Goal: Transaction & Acquisition: Obtain resource

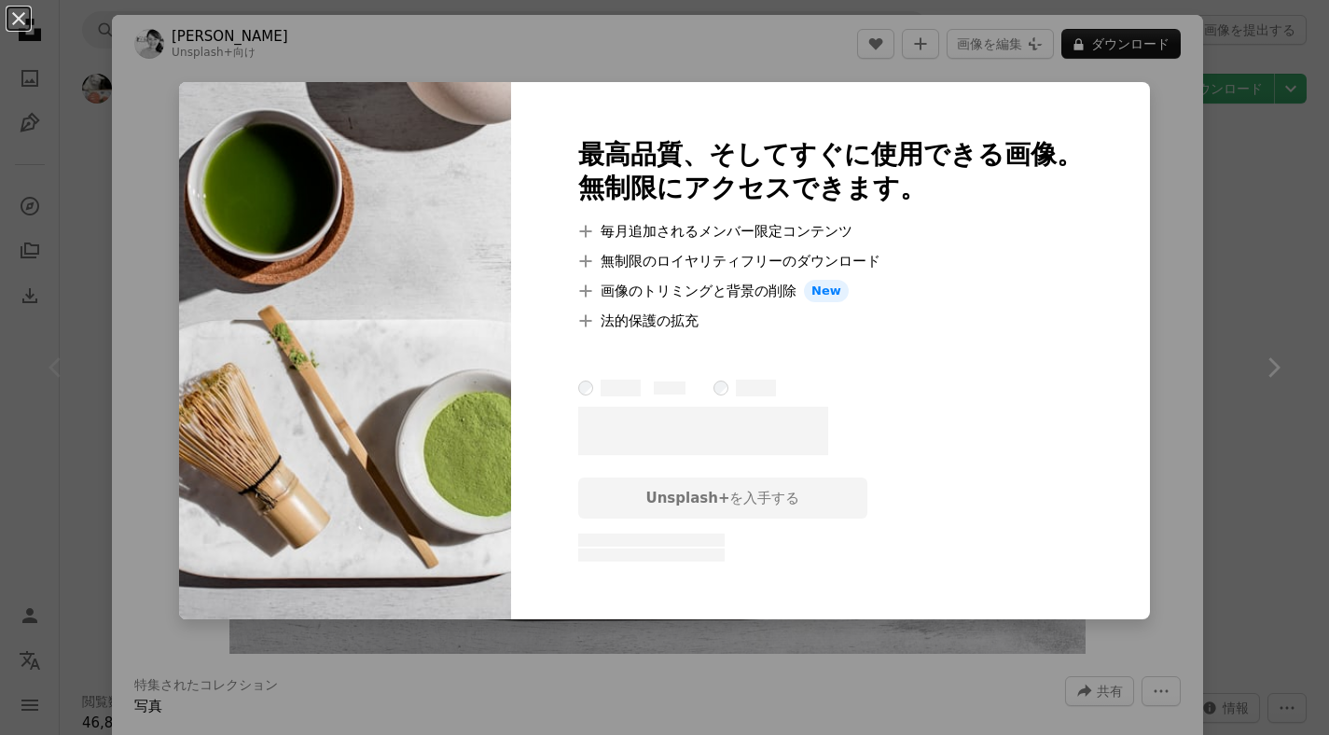
scroll to position [9986, 0]
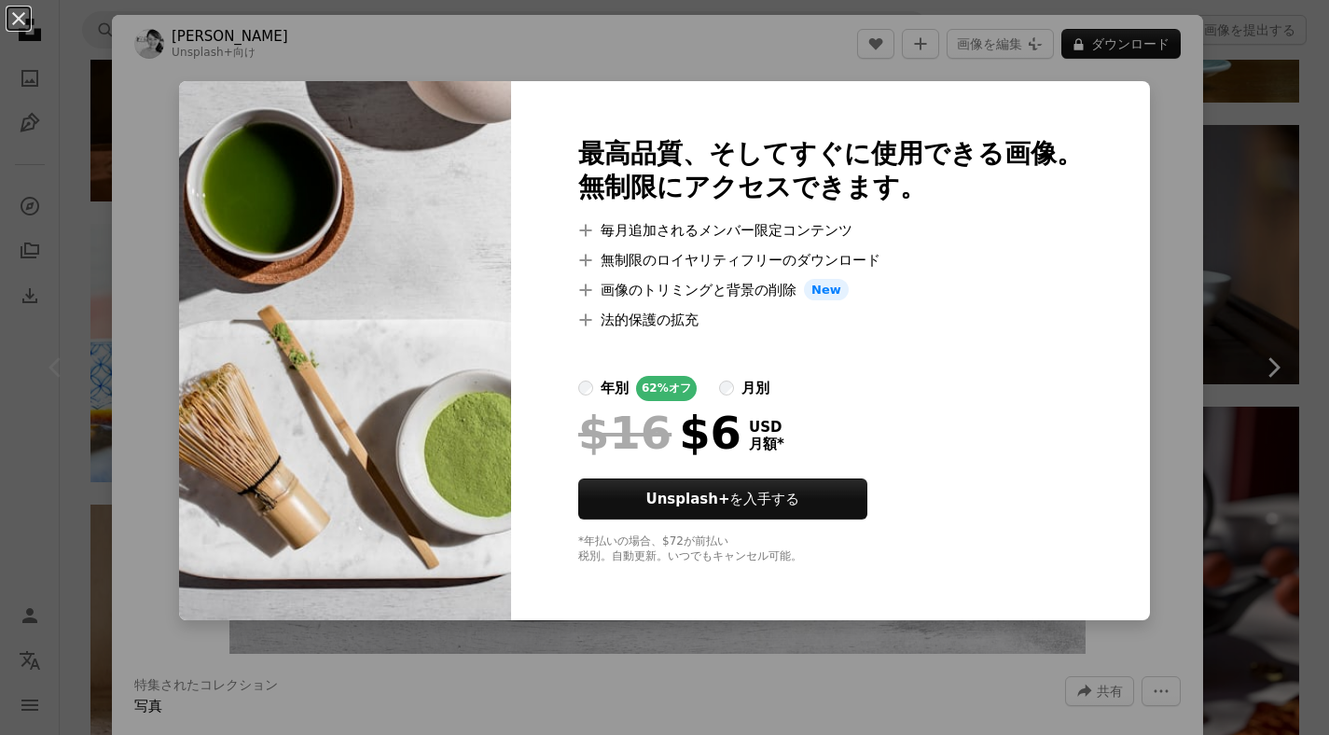
click at [1176, 185] on div "An X shape 最高品質、そしてすぐに使用できる画像。 無制限にアクセスできます。 A plus sign 毎月追加されるメンバー限定コンテンツ A p…" at bounding box center [664, 367] width 1329 height 735
